Goal: Navigation & Orientation: Find specific page/section

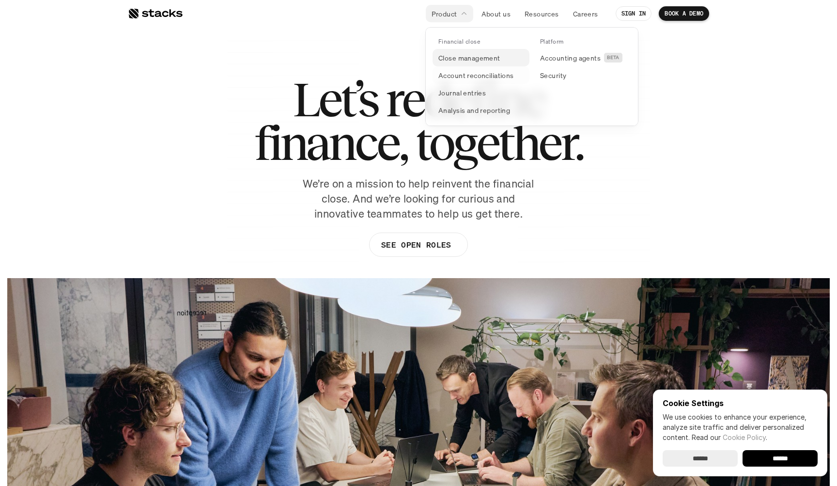
click at [465, 57] on p "Close management" at bounding box center [469, 58] width 62 height 10
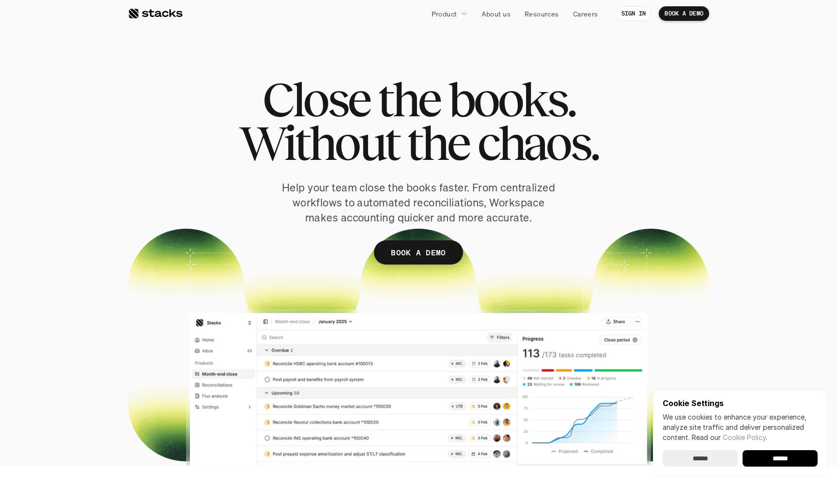
click at [156, 16] on div at bounding box center [155, 14] width 55 height 12
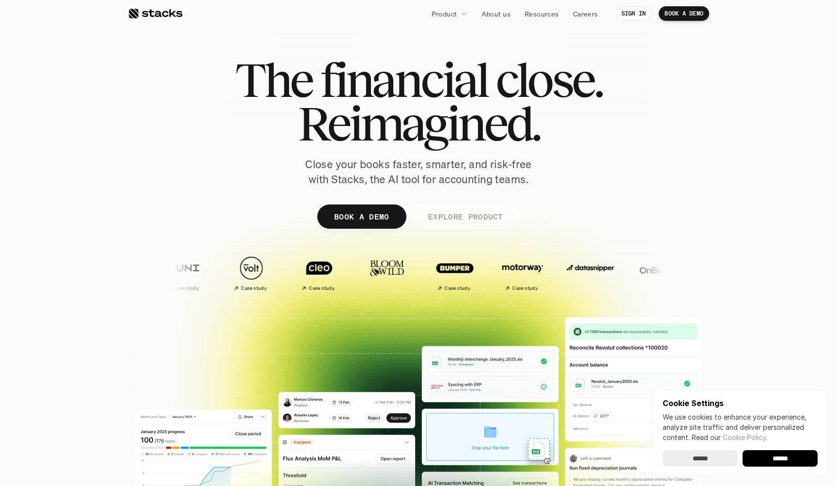
click at [435, 224] on link "EXPLORE PRODUCT" at bounding box center [465, 216] width 109 height 24
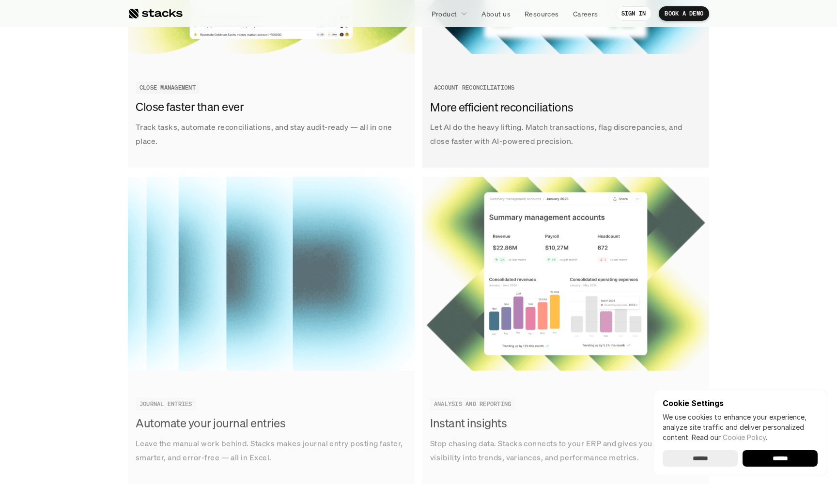
scroll to position [1318, 0]
